Goal: Task Accomplishment & Management: Use online tool/utility

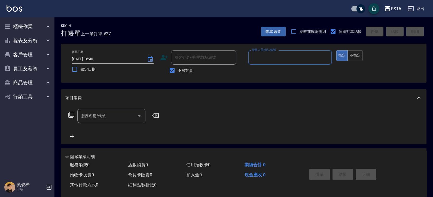
scroll to position [31, 0]
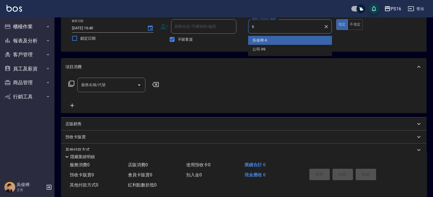
type input "吳俊樺-6"
type button "true"
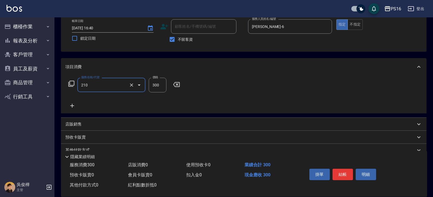
type input "歐娜洗髮精(210)"
type input "300"
type input "程孜揚-24"
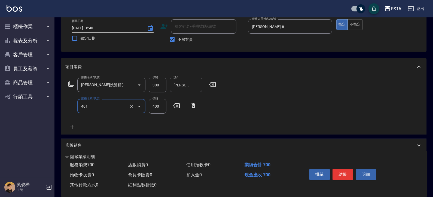
type input "剪髮(401)"
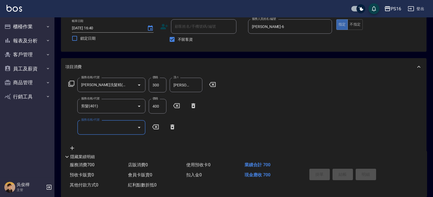
type input "2025/09/13 18:20"
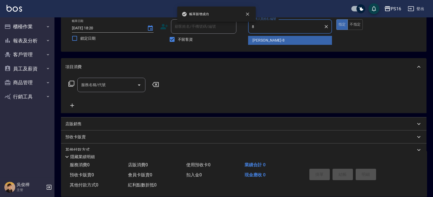
type input "簡君文-8"
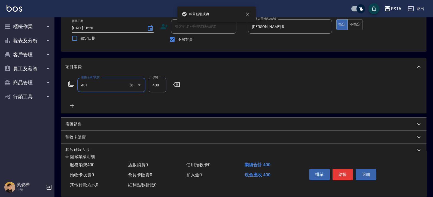
type input "剪髮(401)"
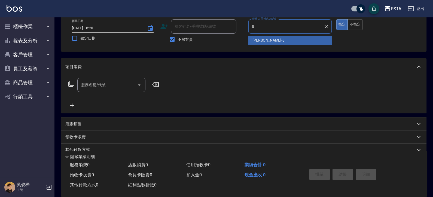
type input "簡君文-8"
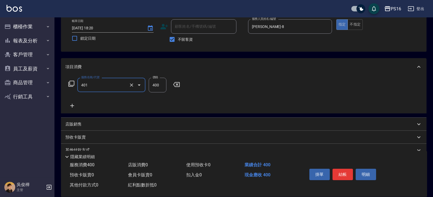
type input "剪髮(401)"
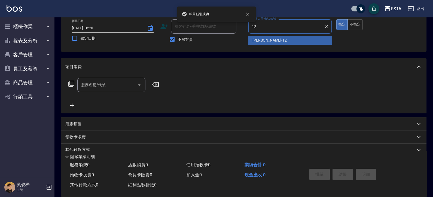
type input "林俞萱-12"
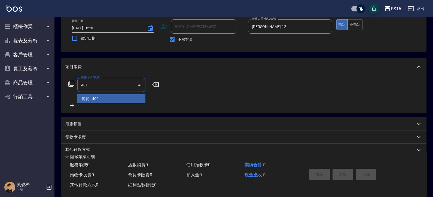
type input "剪髮(401)"
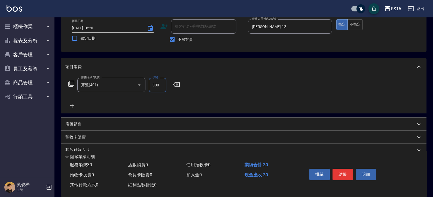
type input "300"
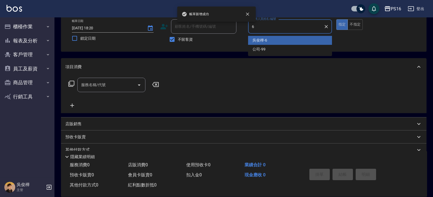
type input "吳俊樺-6"
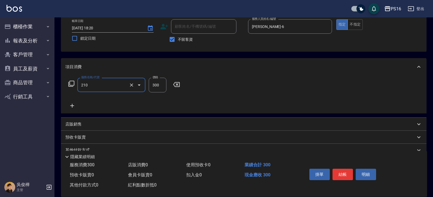
type input "歐娜洗髮精(210)"
type input "黃姿庭-20"
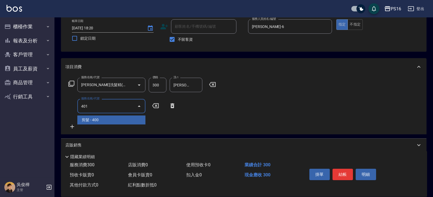
type input "剪髮(401)"
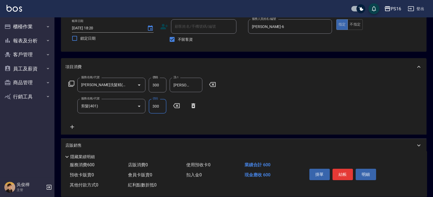
type input "300"
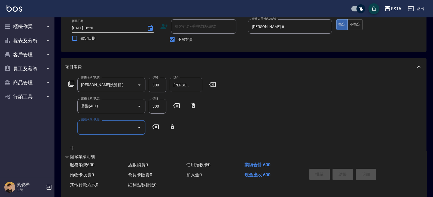
type input "2025/09/13 18:21"
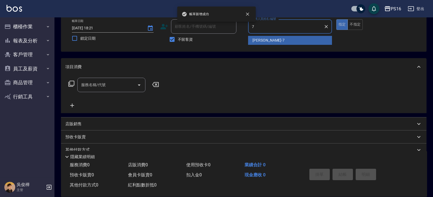
type input "張惠娟-7"
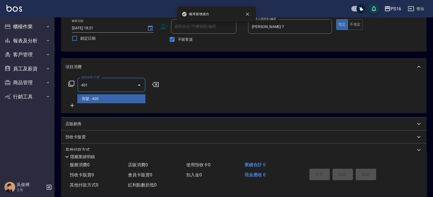
type input "剪髮(401)"
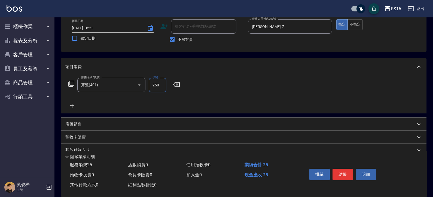
type input "250"
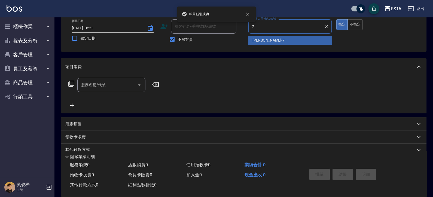
type input "張惠娟-7"
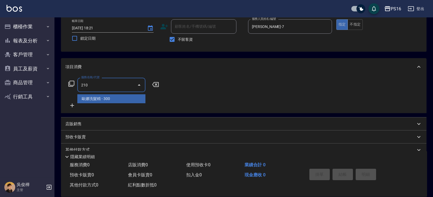
type input "歐娜洗髮精(210)"
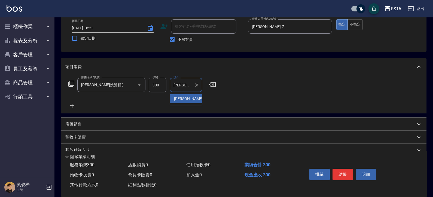
type input "吳梅倩-28"
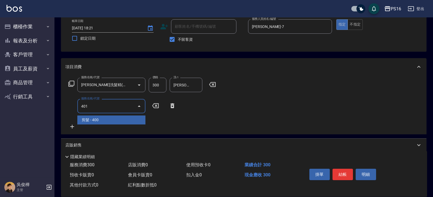
type input "剪髮(401)"
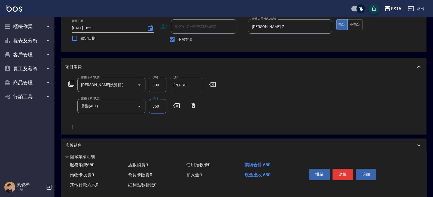
type input "350"
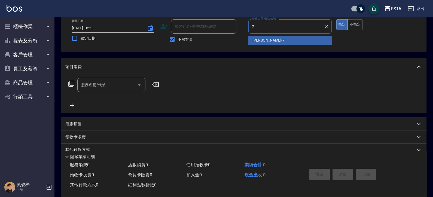
type input "張惠娟-7"
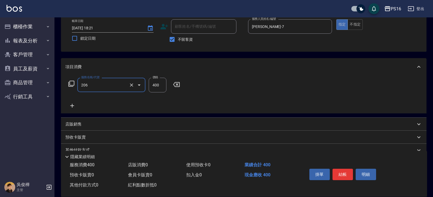
type input "健康洗(206)"
type input "林裕芳-21"
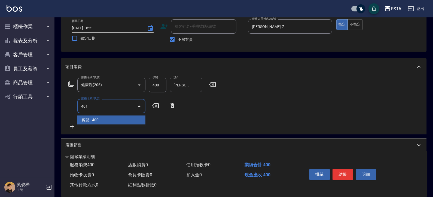
type input "剪髮(401)"
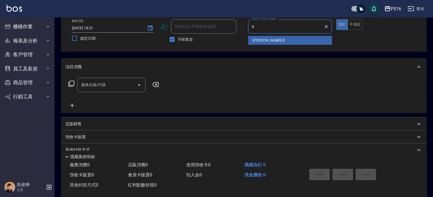
type input "簡君文-8"
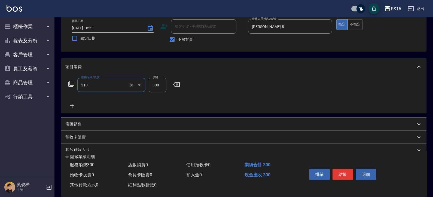
type input "歐娜洗髮精(210)"
type input "24"
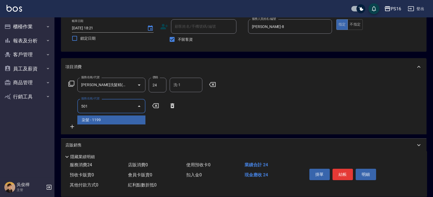
type input "501"
click at [157, 104] on icon at bounding box center [155, 105] width 7 height 5
click at [190, 78] on div "服務名稱/代號 歐娜洗髮精(210) 服務名稱/代號 價格 24 價格 洗-1 洗-1 服務名稱/代號 服務名稱/代號" at bounding box center [243, 105] width 365 height 59
drag, startPoint x: 162, startPoint y: 85, endPoint x: 164, endPoint y: 83, distance: 2.9
click at [162, 85] on input "24" at bounding box center [158, 85] width 18 height 15
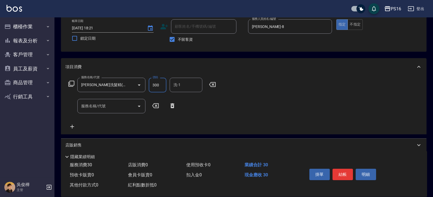
type input "300"
type input "程孜揚-24"
type input "挑染5束399(502)"
type input "1100"
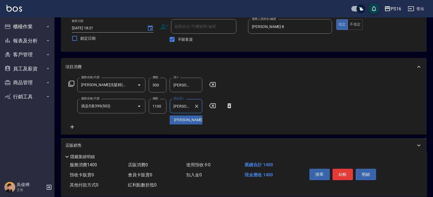
type input "程孜揚-24"
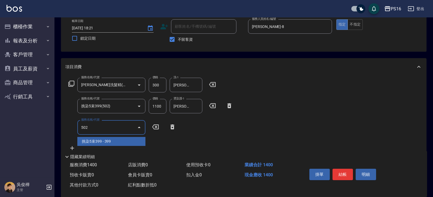
type input "挑染5束399(502)"
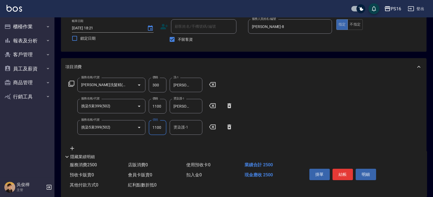
type input "1100"
type input "程孜揚-24"
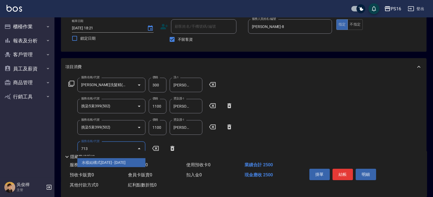
type input "水樣結構式1200(713)"
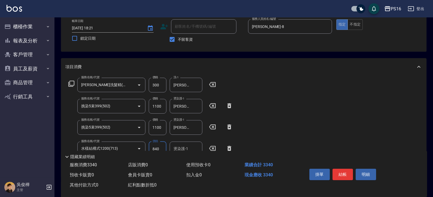
type input "840"
type input "程孜揚-24"
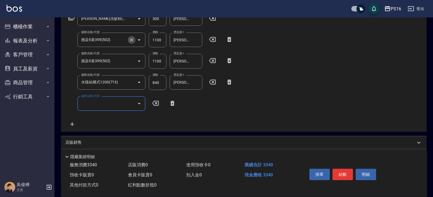
click at [131, 42] on icon "Clear" at bounding box center [131, 39] width 5 height 5
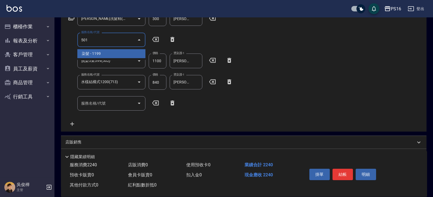
type input "染髮(501)"
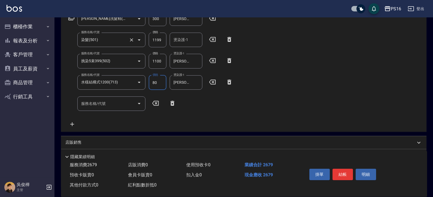
type input "840"
click at [168, 36] on div "服務名稱/代號 染髮(501) 服務名稱/代號 價格 1199 價格 燙染護-1 燙染護-1" at bounding box center [150, 40] width 171 height 15
click at [160, 41] on input "1199" at bounding box center [158, 40] width 18 height 15
click at [160, 41] on input "120" at bounding box center [158, 40] width 18 height 15
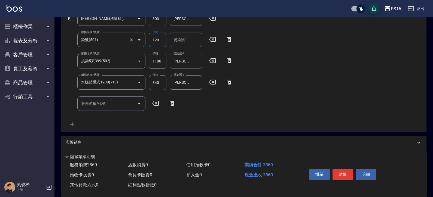
click at [162, 42] on input "120" at bounding box center [158, 40] width 18 height 15
type input "1200"
type input "程孜揚-24"
click at [164, 60] on input "1100" at bounding box center [158, 61] width 18 height 15
type input "1000"
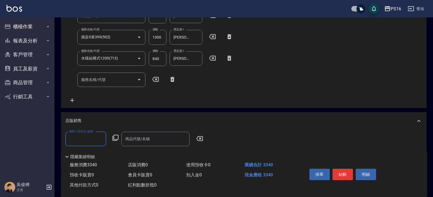
scroll to position [0, 0]
type input "簡君文-8"
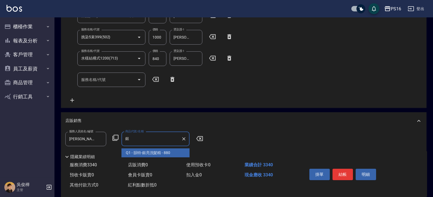
type input "韻特-銀亮洗髮精"
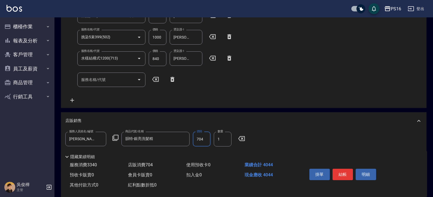
type input "704"
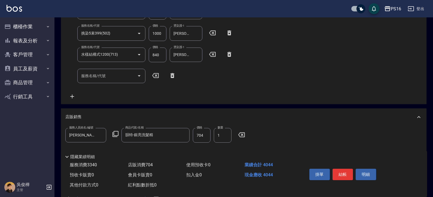
scroll to position [176, 0]
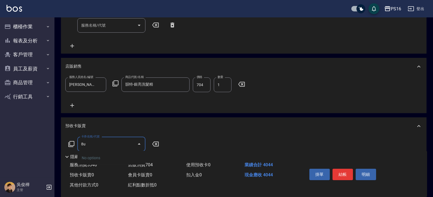
type input "8"
click at [74, 107] on icon at bounding box center [72, 105] width 14 height 7
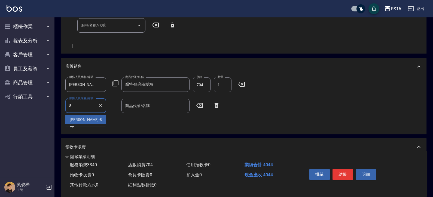
type input "簡君文-8"
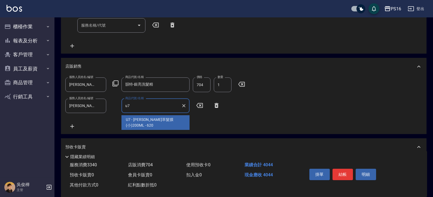
type input "[PERSON_NAME]萃髮膜(小)200ML"
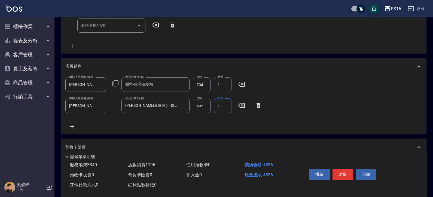
click at [206, 104] on input "492" at bounding box center [202, 106] width 18 height 15
type input "496"
type input "2025/09/13 18:22"
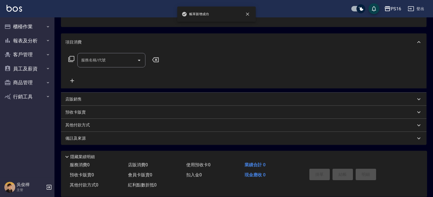
scroll to position [0, 0]
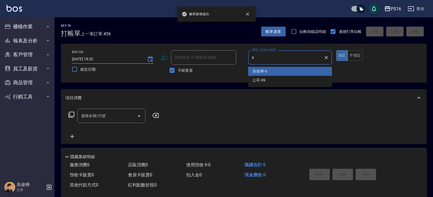
type input "吳俊樺-6"
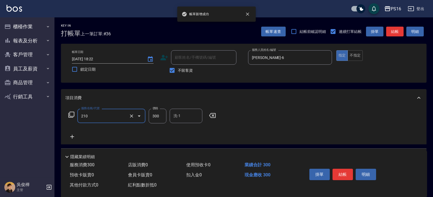
type input "歐娜洗髮精(210)"
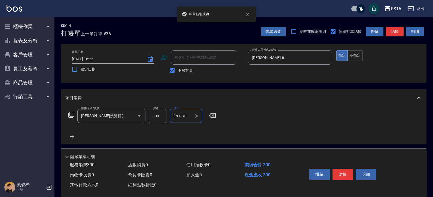
type input "吳梅倩-28"
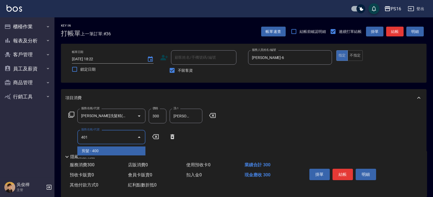
type input "剪髮(401)"
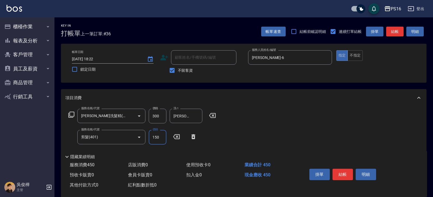
type input "150"
type input "水樣結構式1200(713)"
type input "840"
type input "吳梅倩-28"
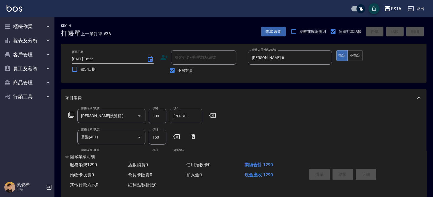
type input "2025/09/13 18:23"
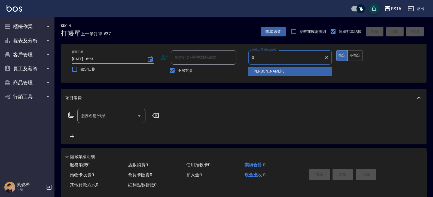
type input "簡伃伶-3"
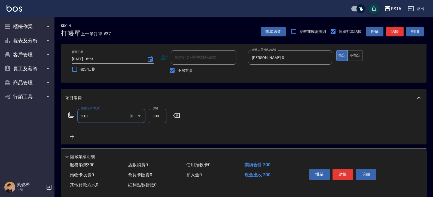
type input "歐娜洗髮精(210)"
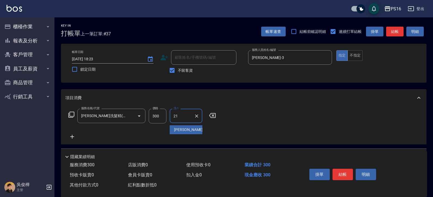
type input "2"
type input "簡伃伶-3"
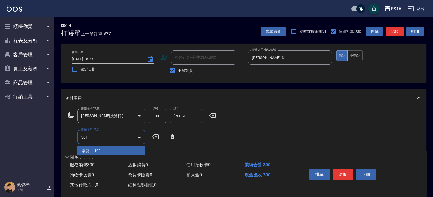
type input "染髮(501)"
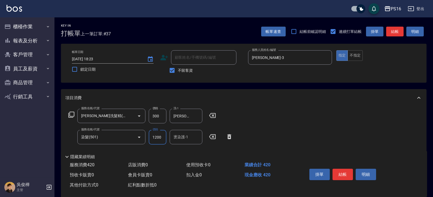
type input "1200"
type input "簡伃伶-3"
type input "染髮(501)"
type input "1900"
type input "簡伃伶-3"
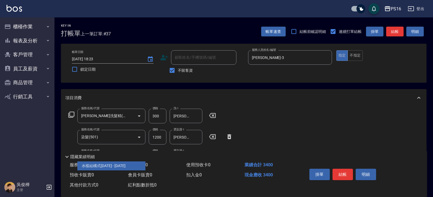
type input "水樣結構式1200(713)"
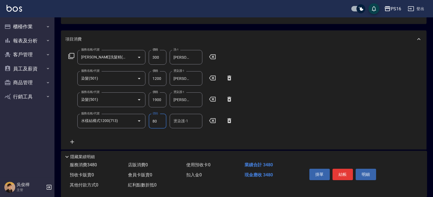
scroll to position [66, 0]
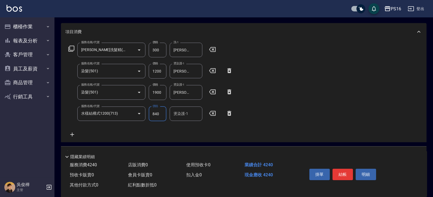
type input "840"
type input "林裕芳-21"
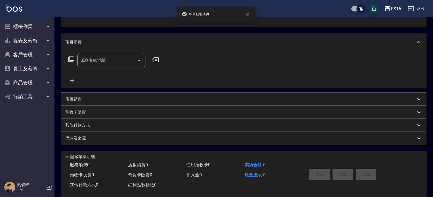
scroll to position [53, 0]
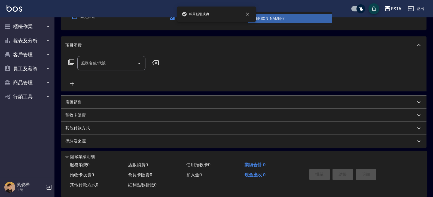
type input "張惠娟-7"
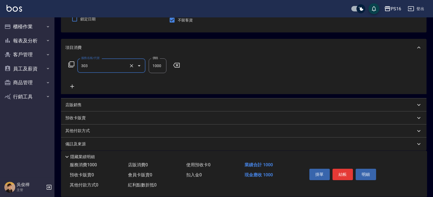
type input "憑券離子燙.冷燙600-1198(303)"
type input "600"
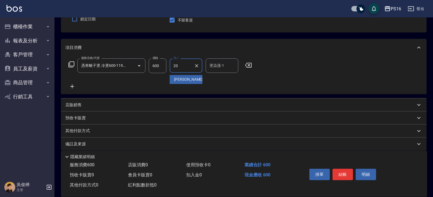
type input "黃姿庭-20"
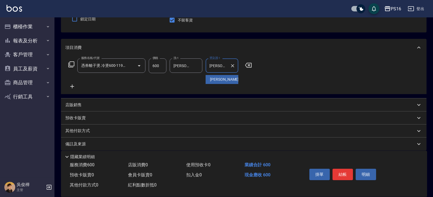
type input "黃姿庭-20"
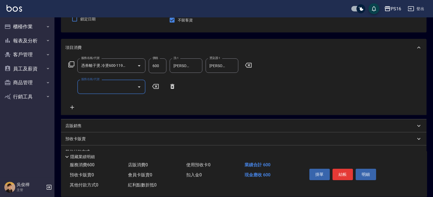
scroll to position [0, 0]
type input "歐娜洗髮精(210)"
type input "黃姿庭-20"
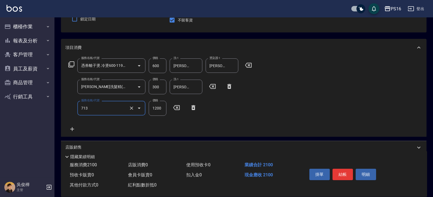
type input "水樣結構式1200(713)"
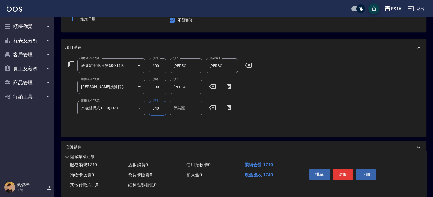
type input "840"
type input "黃姿庭-20"
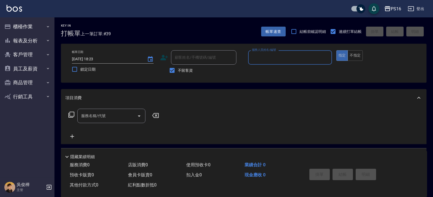
click at [282, 55] on input "服務人員姓名/編號" at bounding box center [289, 58] width 79 height 10
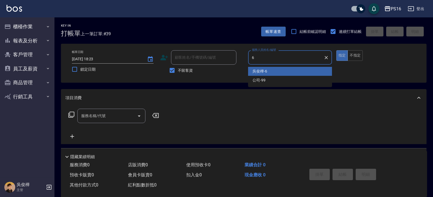
type input "吳俊樺-6"
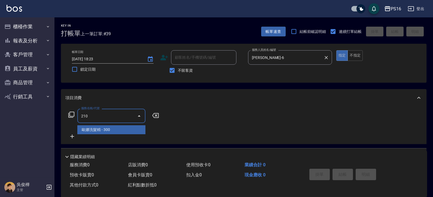
type input "歐娜洗髮精(210)"
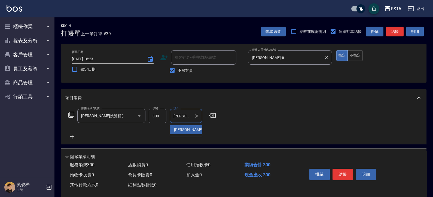
type input "黃姿庭-20"
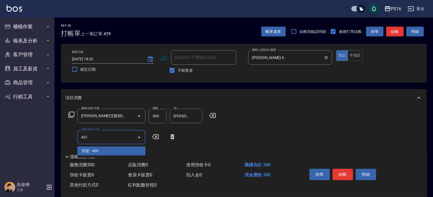
type input "剪髮(401)"
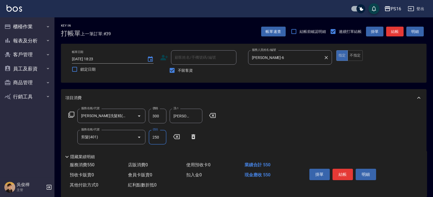
type input "250"
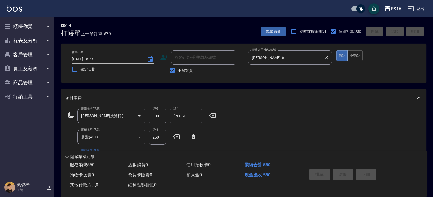
type input "2025/09/13 18:42"
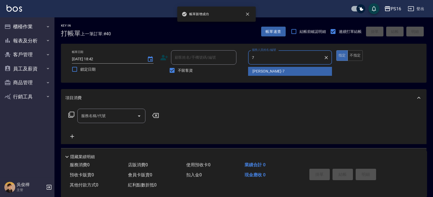
type input "張惠娟-7"
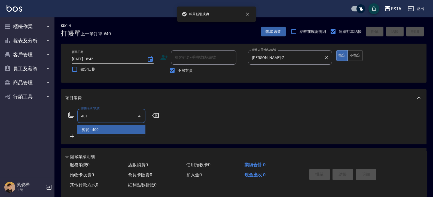
type input "剪髮(401)"
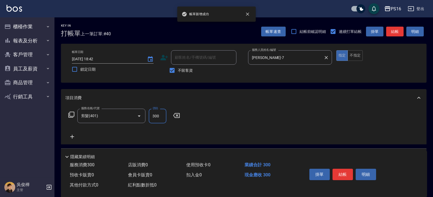
type input "300"
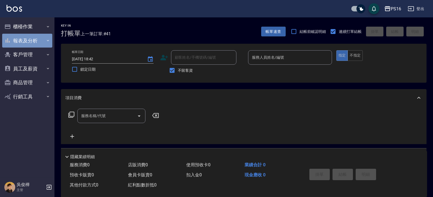
click at [45, 42] on button "報表及分析" at bounding box center [27, 41] width 50 height 14
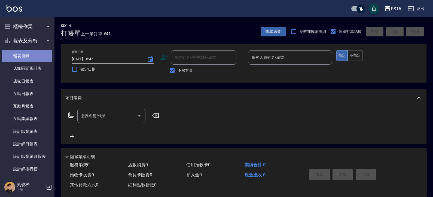
click at [43, 53] on link "報表目錄" at bounding box center [27, 56] width 50 height 13
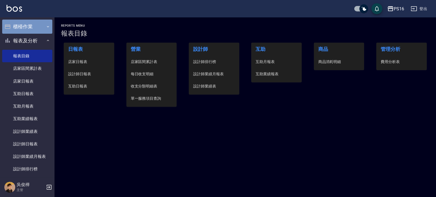
click at [41, 26] on button "櫃檯作業" at bounding box center [27, 27] width 50 height 14
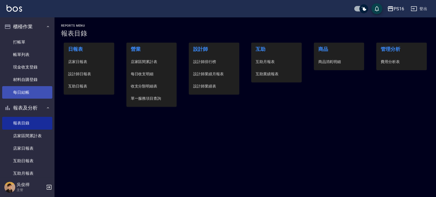
click at [35, 94] on link "每日結帳" at bounding box center [27, 92] width 50 height 13
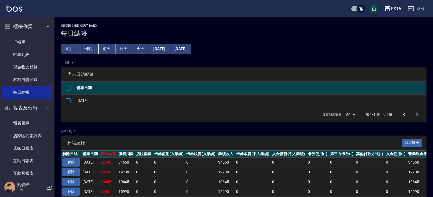
drag, startPoint x: 70, startPoint y: 100, endPoint x: 87, endPoint y: 106, distance: 17.7
click at [71, 100] on input "checkbox" at bounding box center [67, 100] width 11 height 11
checkbox input "true"
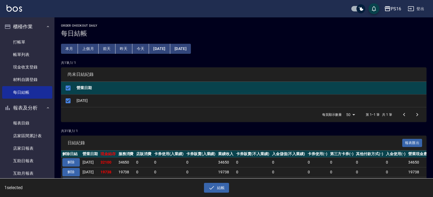
click at [218, 182] on div "結帳" at bounding box center [214, 186] width 214 height 14
click at [225, 190] on button "結帳" at bounding box center [216, 188] width 25 height 10
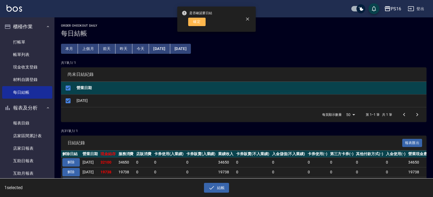
click at [201, 24] on button "確定" at bounding box center [196, 22] width 17 height 8
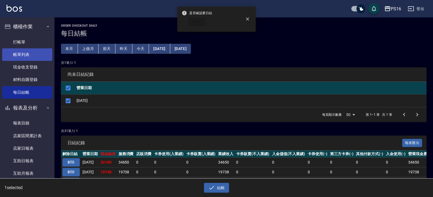
checkbox input "false"
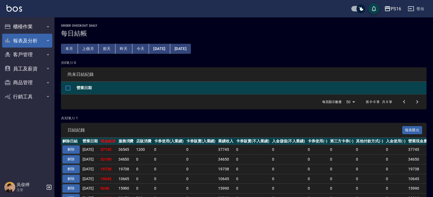
click at [36, 43] on button "報表及分析" at bounding box center [27, 41] width 50 height 14
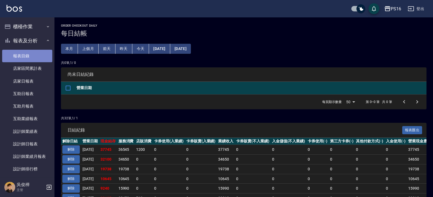
click at [38, 54] on link "報表目錄" at bounding box center [27, 56] width 50 height 13
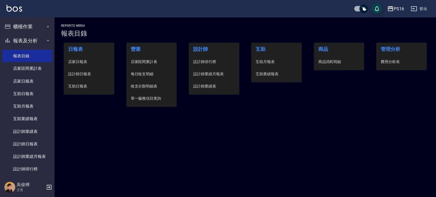
drag, startPoint x: 73, startPoint y: 60, endPoint x: 79, endPoint y: 61, distance: 6.3
click at [73, 60] on span "店家日報表" at bounding box center [89, 62] width 42 height 6
click at [85, 72] on span "設計師日報表" at bounding box center [89, 74] width 42 height 6
click at [84, 85] on span "互助日報表" at bounding box center [89, 87] width 42 height 6
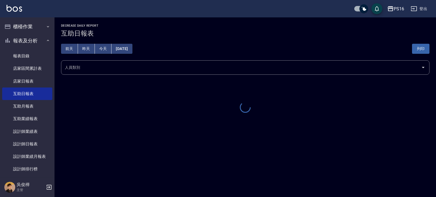
click at [89, 67] on input "人員類別" at bounding box center [240, 68] width 355 height 10
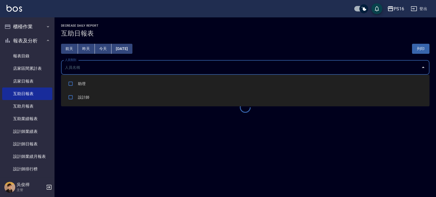
click at [93, 79] on li "助理" at bounding box center [245, 84] width 368 height 14
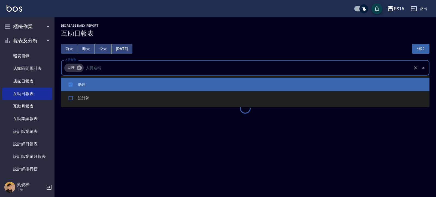
checkbox input "true"
click at [198, 24] on h2 "Decrease Daily Report" at bounding box center [245, 26] width 368 height 4
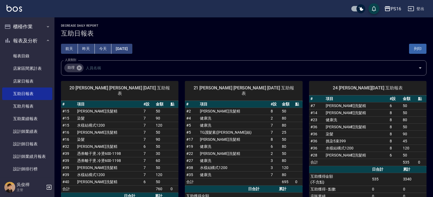
drag, startPoint x: 418, startPoint y: 50, endPoint x: 332, endPoint y: 157, distance: 136.5
click at [418, 50] on button "列印" at bounding box center [417, 49] width 17 height 10
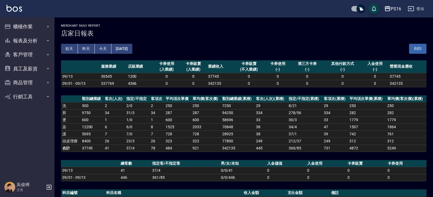
click at [421, 47] on button "列印" at bounding box center [417, 49] width 17 height 10
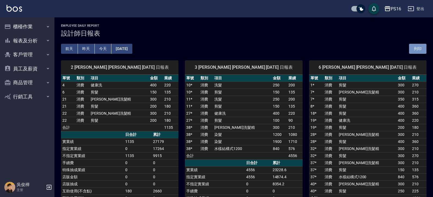
click at [416, 47] on button "列印" at bounding box center [417, 49] width 17 height 10
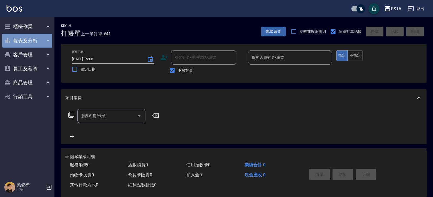
click at [21, 39] on button "報表及分析" at bounding box center [27, 41] width 50 height 14
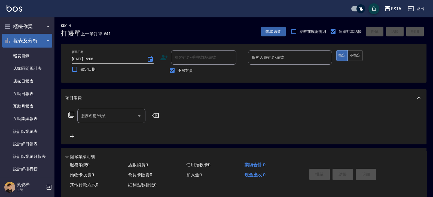
click at [32, 39] on button "報表及分析" at bounding box center [27, 41] width 50 height 14
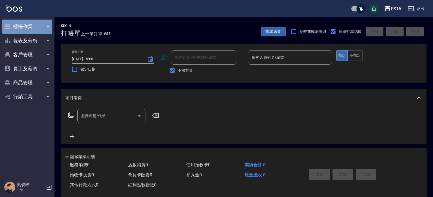
click at [38, 23] on button "櫃檯作業" at bounding box center [27, 27] width 50 height 14
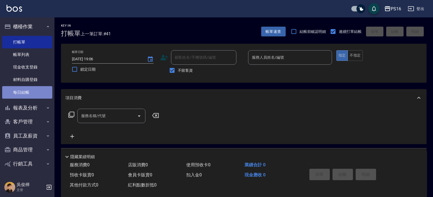
click at [21, 94] on link "每日結帳" at bounding box center [27, 92] width 50 height 13
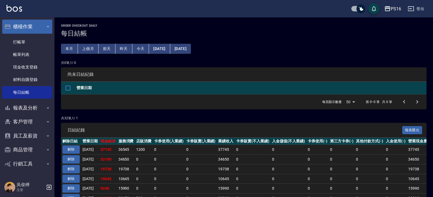
click at [34, 28] on button "櫃檯作業" at bounding box center [27, 27] width 50 height 14
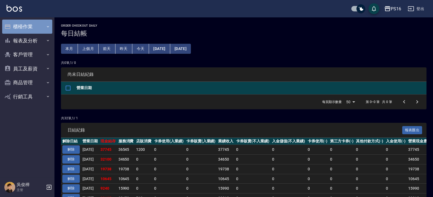
click at [34, 28] on button "櫃檯作業" at bounding box center [27, 27] width 50 height 14
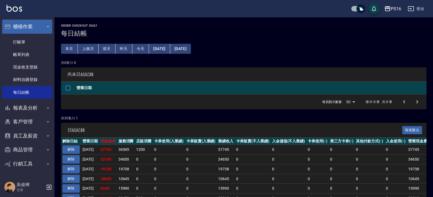
click at [37, 29] on button "櫃檯作業" at bounding box center [27, 27] width 50 height 14
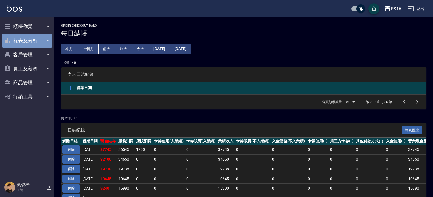
click at [37, 38] on button "報表及分析" at bounding box center [27, 41] width 50 height 14
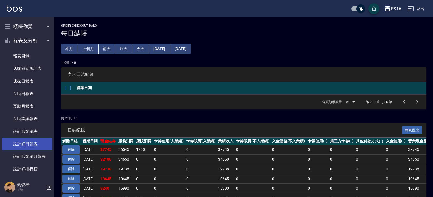
click at [39, 141] on link "設計師日報表" at bounding box center [27, 144] width 50 height 13
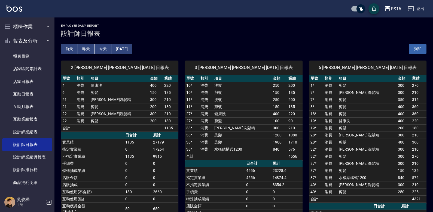
drag, startPoint x: 306, startPoint y: 12, endPoint x: 283, endPoint y: 8, distance: 24.0
click at [269, 7] on div "PS16 登出" at bounding box center [216, 8] width 433 height 17
click at [269, 9] on input "checkbox" at bounding box center [361, 8] width 26 height 9
checkbox input "false"
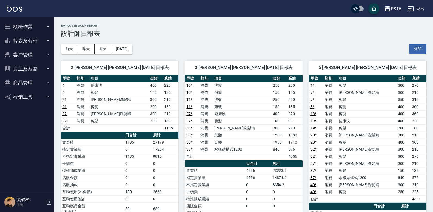
click at [27, 27] on button "櫃檯作業" at bounding box center [27, 27] width 50 height 14
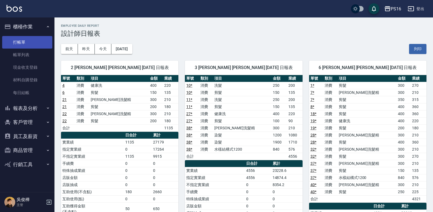
click at [34, 37] on link "打帳單" at bounding box center [27, 42] width 50 height 13
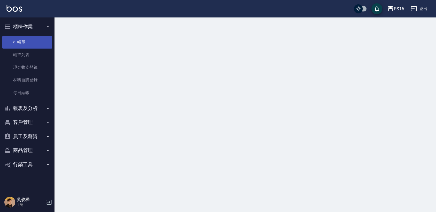
click at [35, 36] on link "打帳單" at bounding box center [27, 42] width 50 height 13
